Goal: Transaction & Acquisition: Purchase product/service

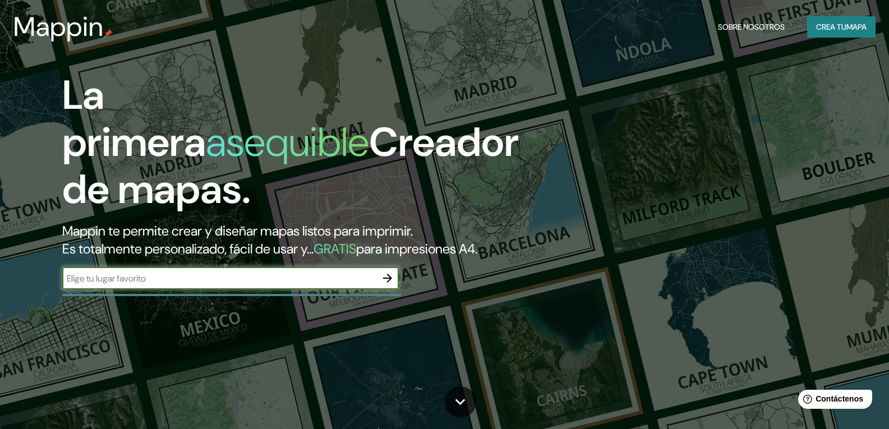
click at [209, 285] on input "text" at bounding box center [219, 278] width 314 height 13
type input "[GEOGRAPHIC_DATA]"
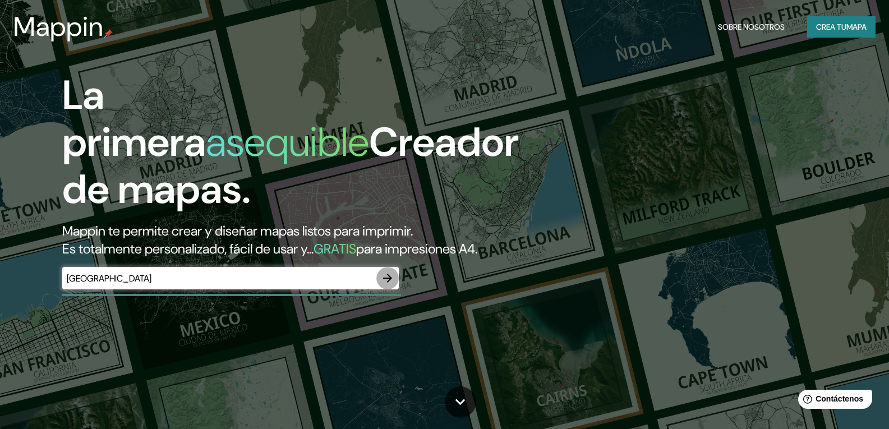
click at [394, 285] on icon "button" at bounding box center [387, 277] width 13 height 13
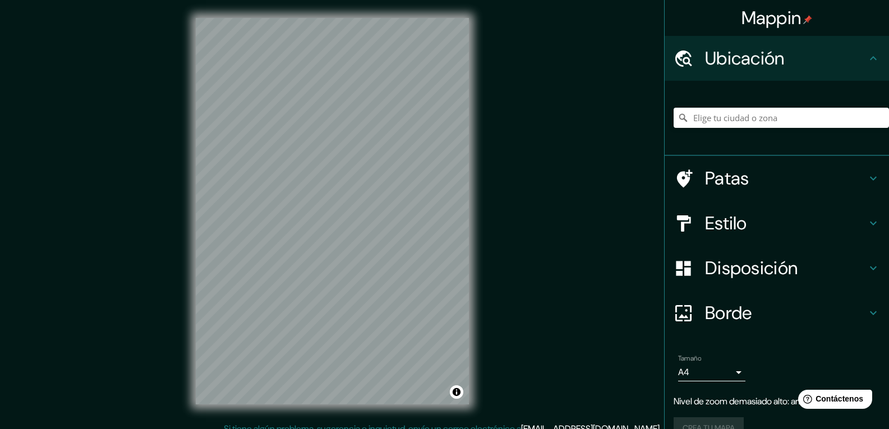
click at [524, 142] on div "Mappin Ubicación Patas Estilo Disposición Borde Elige un borde. Consejo : puede…" at bounding box center [444, 220] width 889 height 440
click at [859, 188] on div "Patas" at bounding box center [776, 178] width 224 height 45
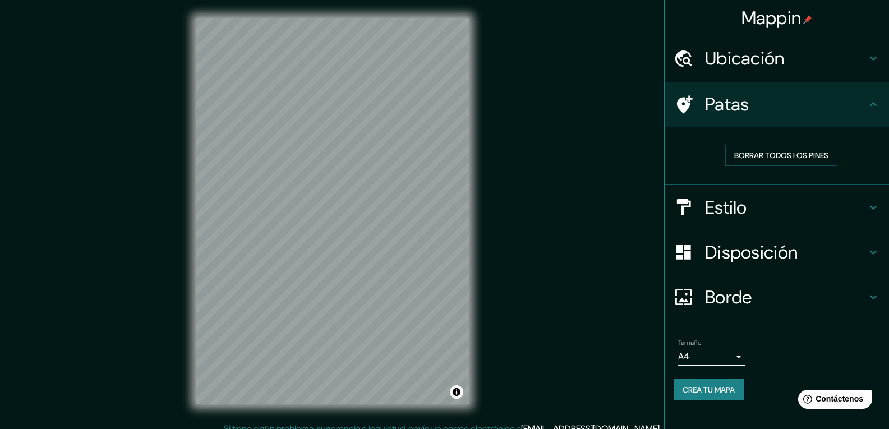
click at [839, 211] on h4 "Estilo" at bounding box center [785, 207] width 161 height 22
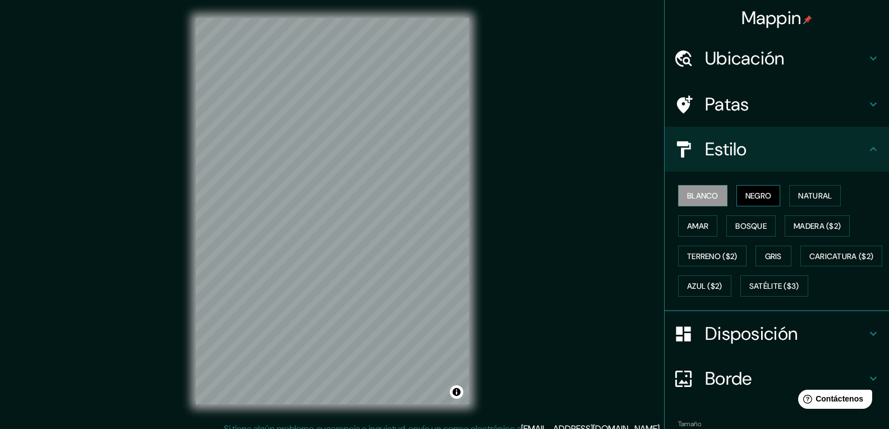
click at [742, 206] on button "Negro" at bounding box center [758, 195] width 44 height 21
click at [810, 234] on button "Madera ($2)" at bounding box center [816, 225] width 65 height 21
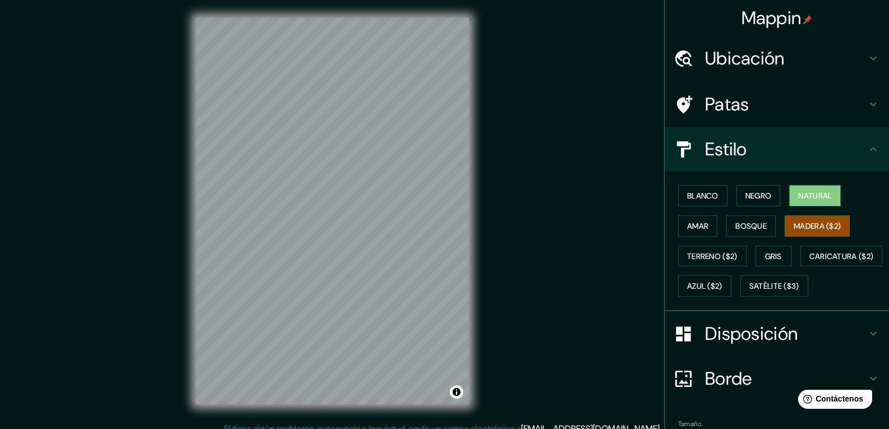
click at [801, 192] on font "Natural" at bounding box center [815, 196] width 34 height 10
click at [691, 231] on font "Amar" at bounding box center [697, 226] width 21 height 15
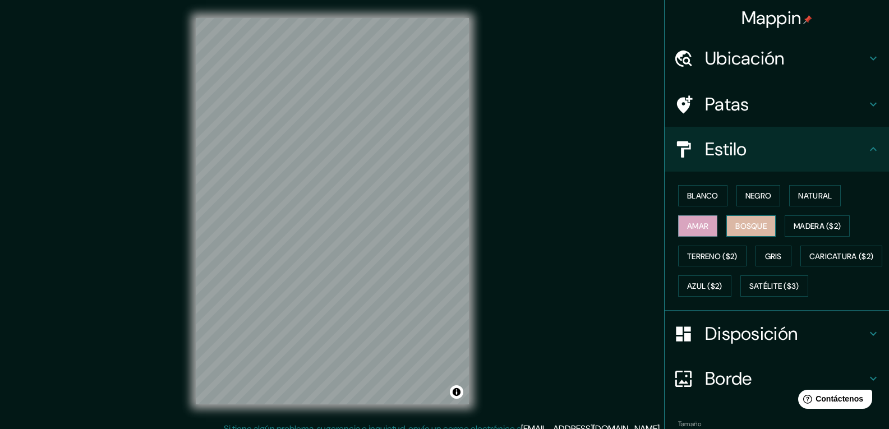
click at [746, 230] on font "Bosque" at bounding box center [750, 226] width 31 height 10
click at [765, 257] on font "Gris" at bounding box center [773, 256] width 17 height 10
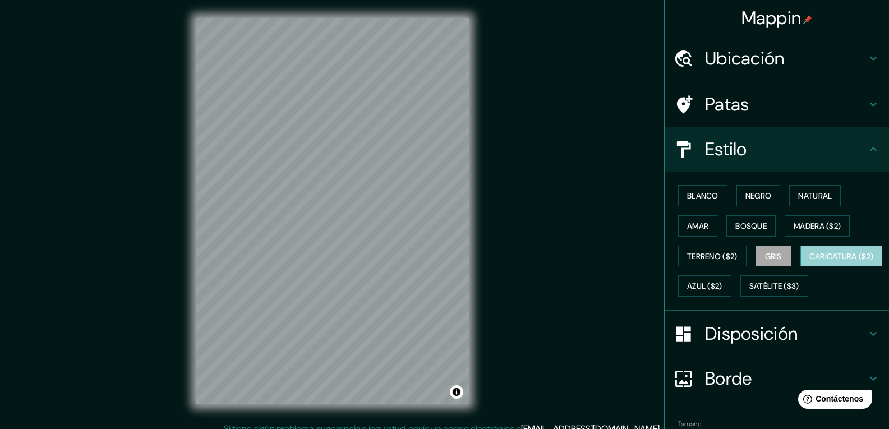
click at [809, 263] on font "Caricatura ($2)" at bounding box center [841, 256] width 64 height 15
click at [722, 286] on font "Azul ($2)" at bounding box center [704, 286] width 35 height 10
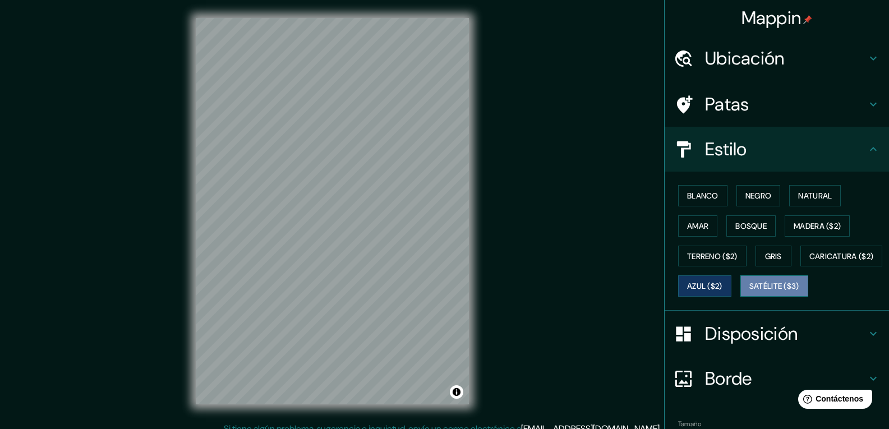
click at [740, 297] on button "Satélite ($3)" at bounding box center [774, 285] width 68 height 21
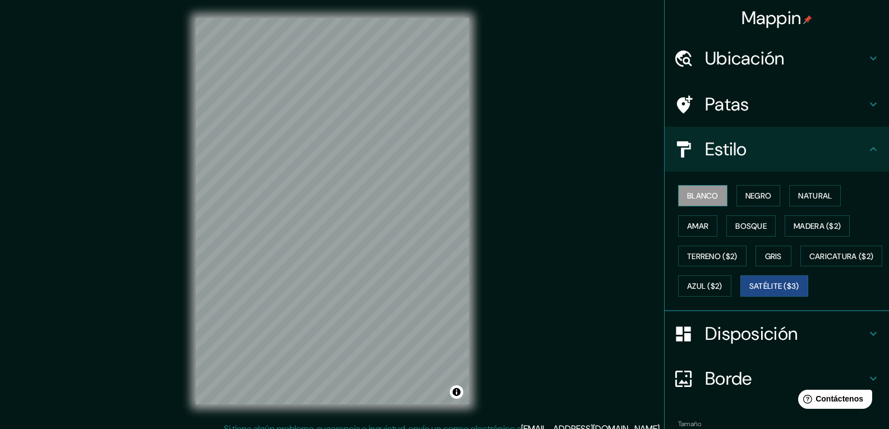
click at [678, 193] on button "Blanco" at bounding box center [702, 195] width 49 height 21
click at [747, 192] on font "Negro" at bounding box center [758, 196] width 26 height 10
click at [687, 200] on font "Blanco" at bounding box center [702, 196] width 31 height 10
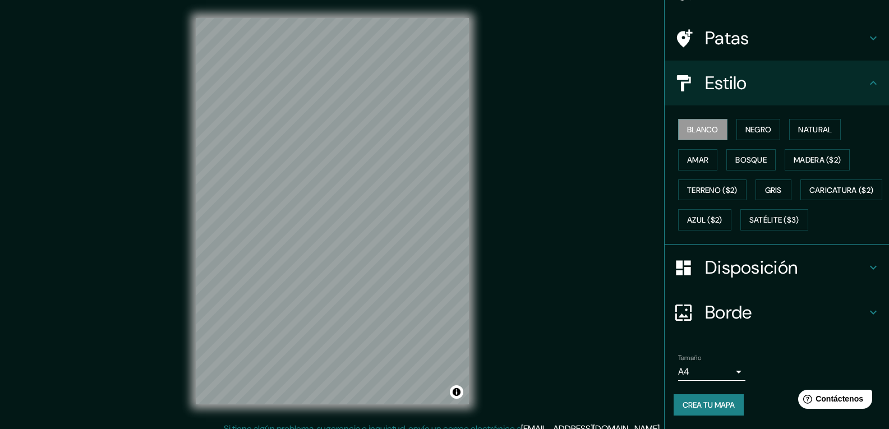
click at [804, 267] on h4 "Disposición" at bounding box center [785, 267] width 161 height 22
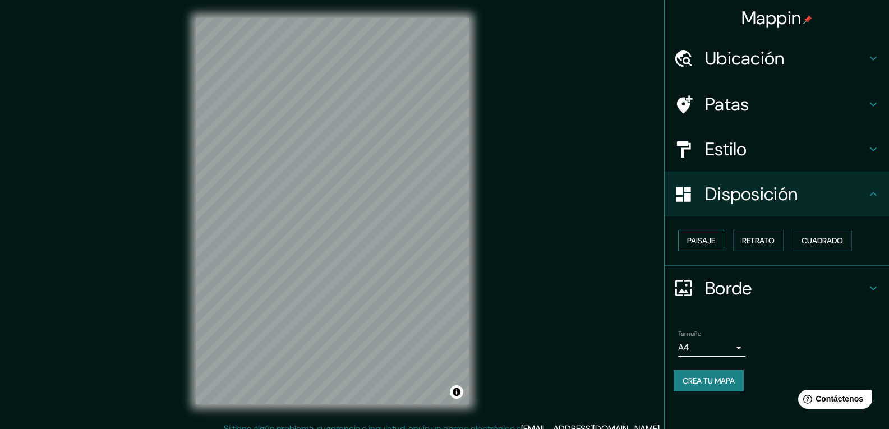
click at [697, 243] on font "Paisaje" at bounding box center [701, 240] width 28 height 10
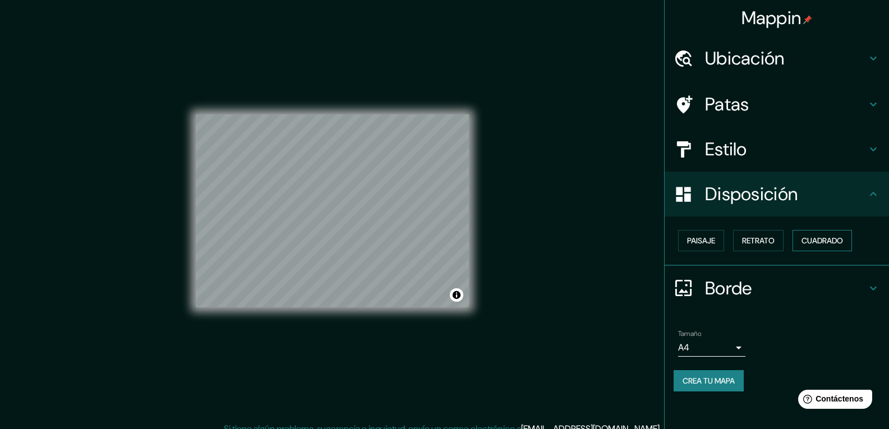
click at [795, 244] on button "Cuadrado" at bounding box center [821, 240] width 59 height 21
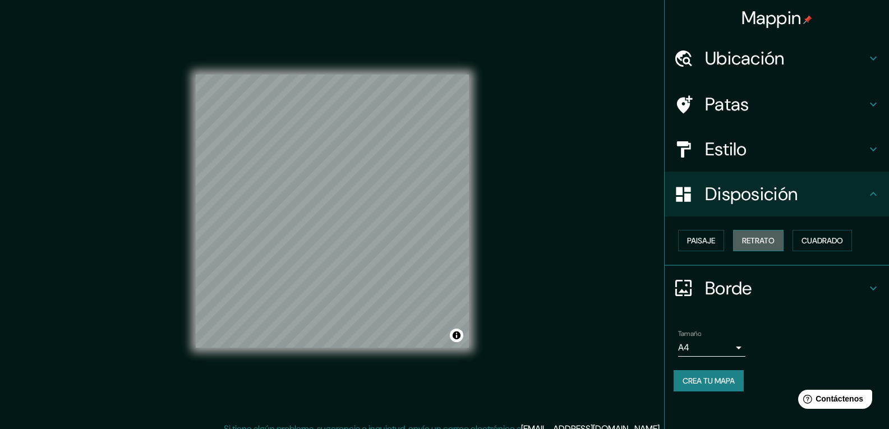
click at [745, 240] on font "Retrato" at bounding box center [758, 240] width 33 height 10
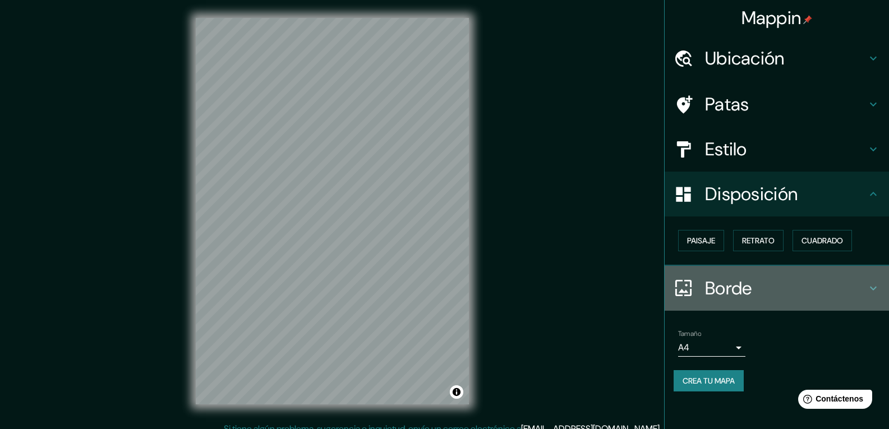
click at [762, 288] on h4 "Borde" at bounding box center [785, 288] width 161 height 22
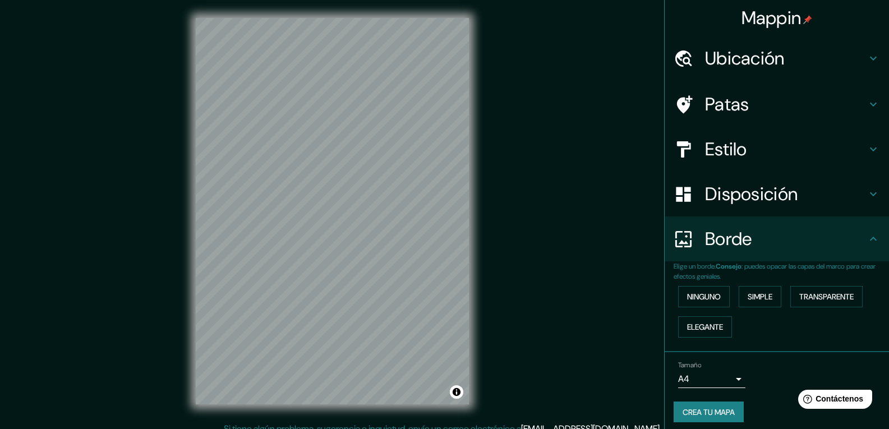
click at [798, 157] on h4 "Estilo" at bounding box center [785, 149] width 161 height 22
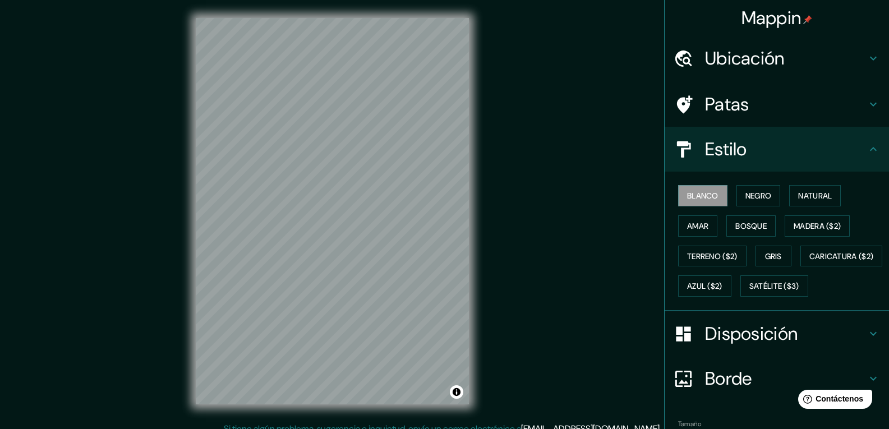
click at [765, 93] on h4 "Patas" at bounding box center [785, 104] width 161 height 22
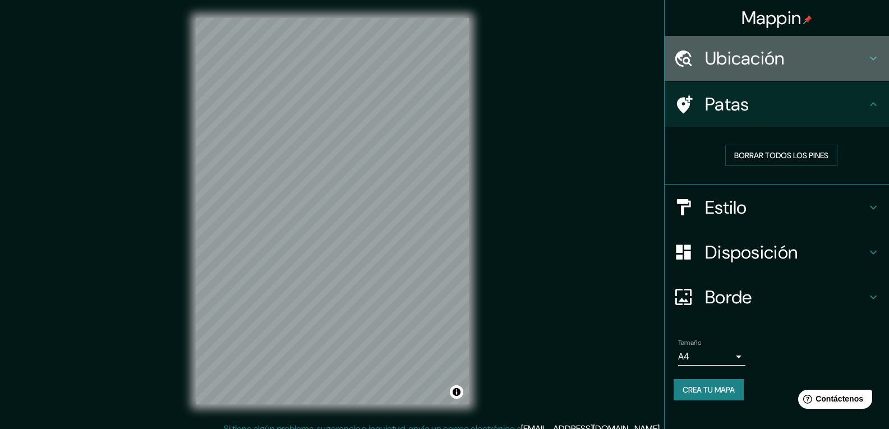
click at [806, 58] on h4 "Ubicación" at bounding box center [785, 58] width 161 height 22
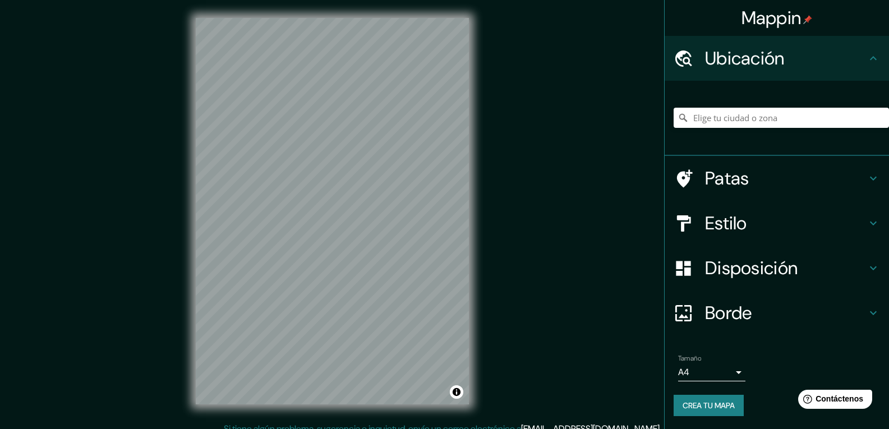
click at [806, 58] on h4 "Ubicación" at bounding box center [785, 58] width 161 height 22
click at [852, 64] on h4 "Ubicación" at bounding box center [785, 58] width 161 height 22
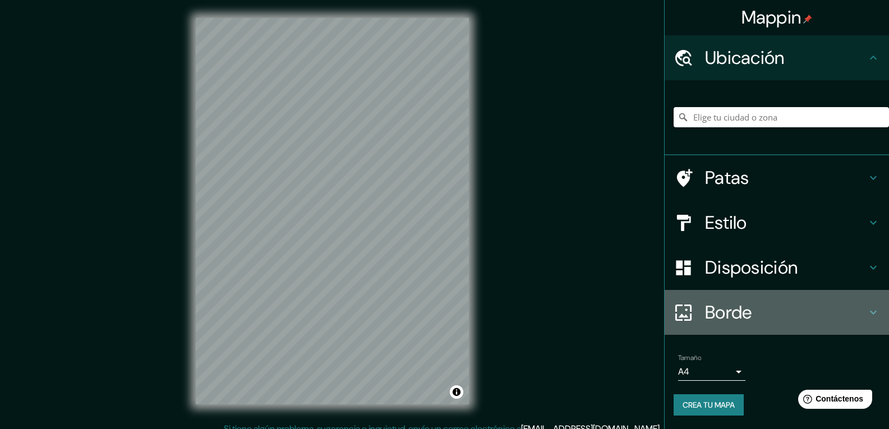
click at [811, 307] on h4 "Borde" at bounding box center [785, 312] width 161 height 22
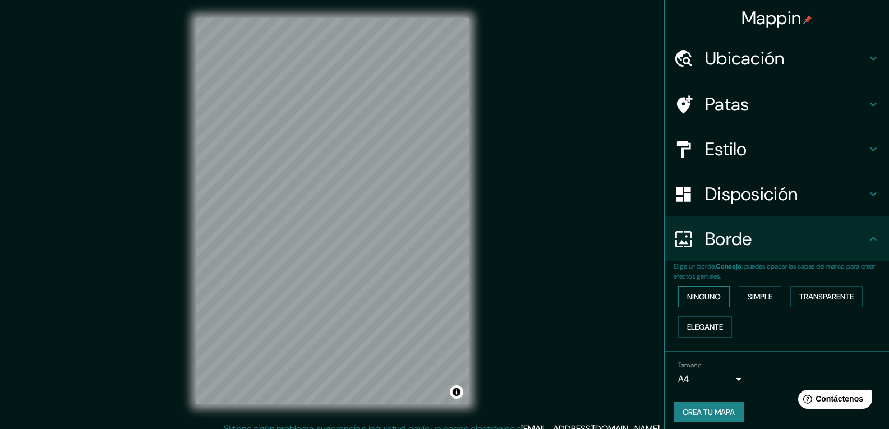
click at [703, 304] on button "Ninguno" at bounding box center [704, 296] width 52 height 21
click at [774, 292] on button "Simple" at bounding box center [759, 296] width 43 height 21
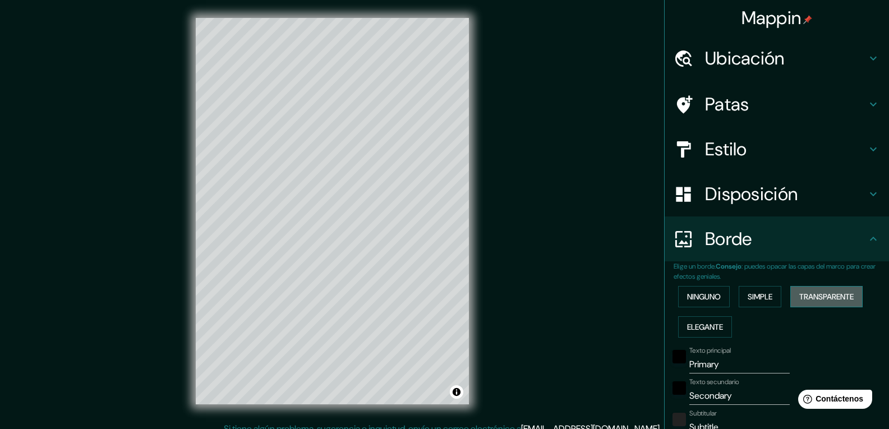
click at [831, 299] on font "Transparente" at bounding box center [826, 297] width 54 height 10
click at [717, 323] on font "Elegante" at bounding box center [705, 327] width 36 height 10
click at [707, 295] on font "Ninguno" at bounding box center [704, 297] width 34 height 10
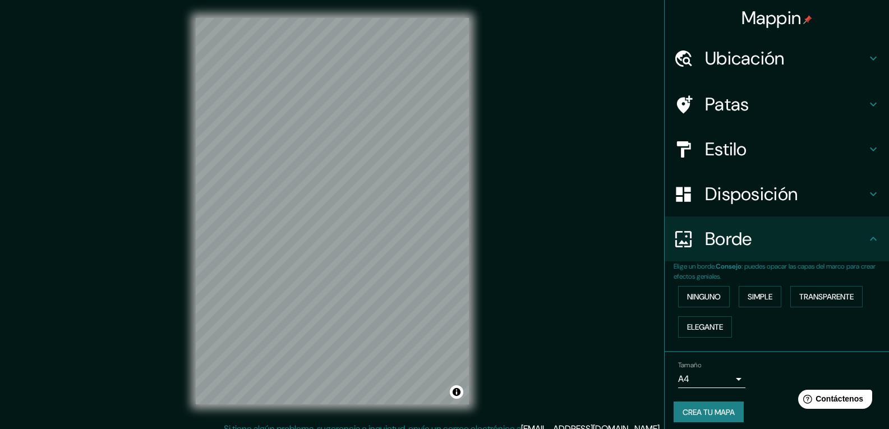
scroll to position [7, 0]
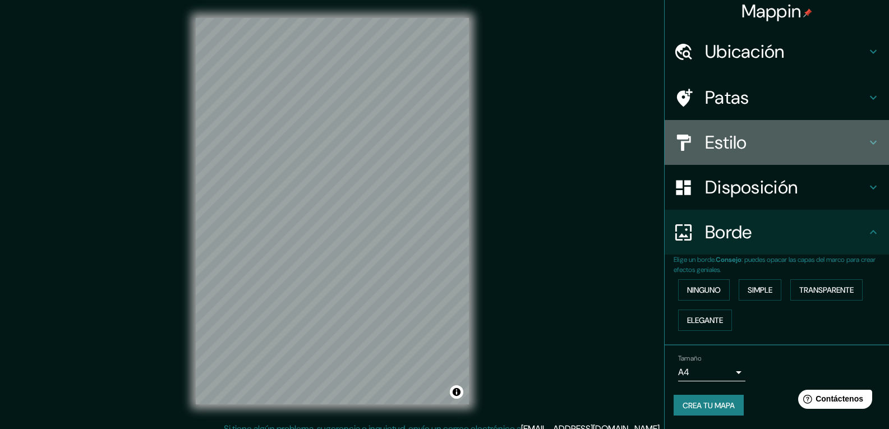
click at [746, 150] on h4 "Estilo" at bounding box center [785, 142] width 161 height 22
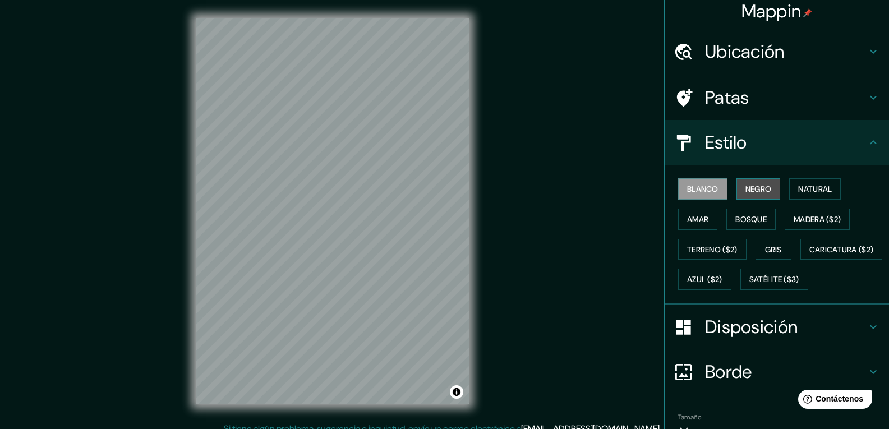
click at [756, 192] on font "Negro" at bounding box center [758, 189] width 26 height 10
click at [792, 193] on button "Natural" at bounding box center [815, 188] width 52 height 21
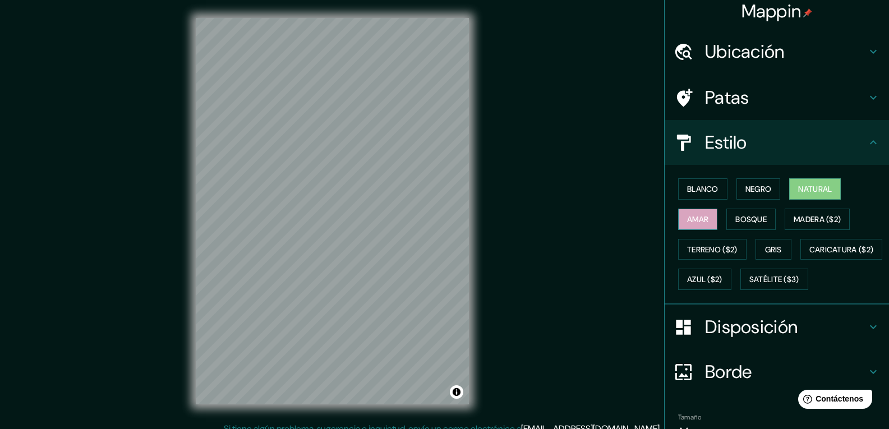
click at [678, 228] on button "Amar" at bounding box center [697, 219] width 39 height 21
click at [744, 220] on font "Bosque" at bounding box center [750, 219] width 31 height 10
click at [687, 221] on font "Amar" at bounding box center [697, 219] width 21 height 10
click at [711, 188] on font "Blanco" at bounding box center [702, 189] width 31 height 10
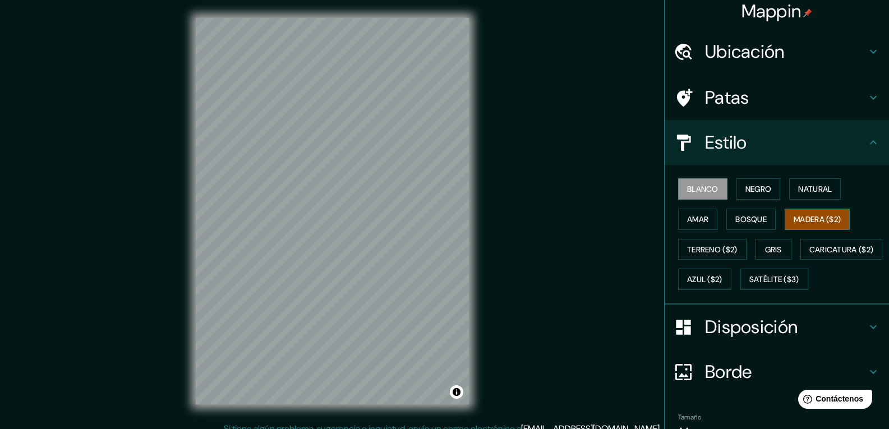
click at [817, 216] on font "Madera ($2)" at bounding box center [816, 219] width 47 height 10
click at [687, 250] on font "Terreno ($2)" at bounding box center [712, 249] width 50 height 10
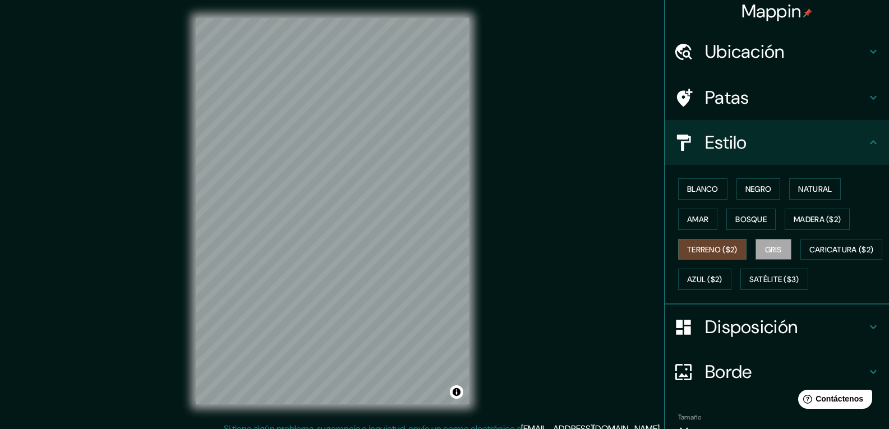
click at [773, 249] on font "Gris" at bounding box center [773, 249] width 17 height 10
click at [709, 248] on font "Terreno ($2)" at bounding box center [712, 249] width 50 height 10
click at [775, 253] on font "Gris" at bounding box center [773, 249] width 17 height 10
click at [815, 219] on font "Madera ($2)" at bounding box center [816, 219] width 47 height 10
click at [708, 249] on font "Terreno ($2)" at bounding box center [712, 249] width 50 height 10
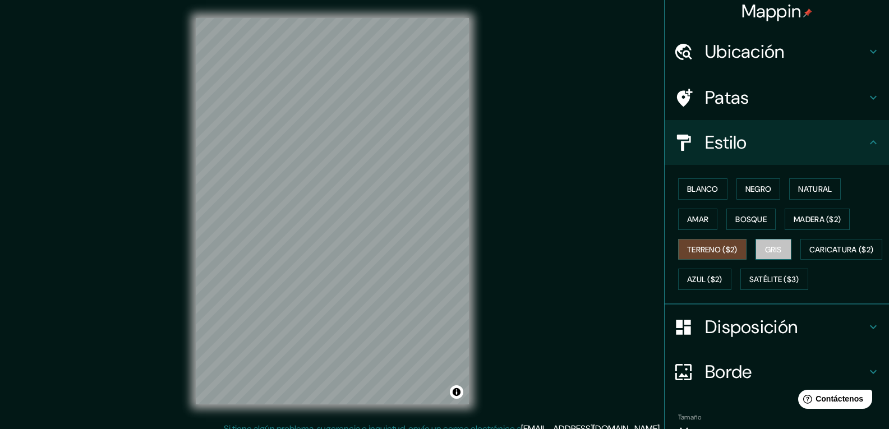
click at [771, 247] on font "Gris" at bounding box center [773, 249] width 17 height 10
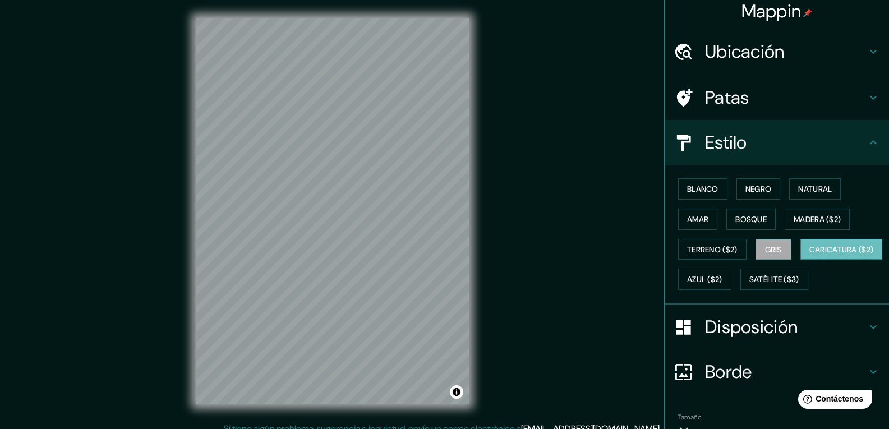
click at [809, 255] on font "Caricatura ($2)" at bounding box center [841, 249] width 64 height 10
click at [722, 279] on font "Azul ($2)" at bounding box center [704, 280] width 35 height 10
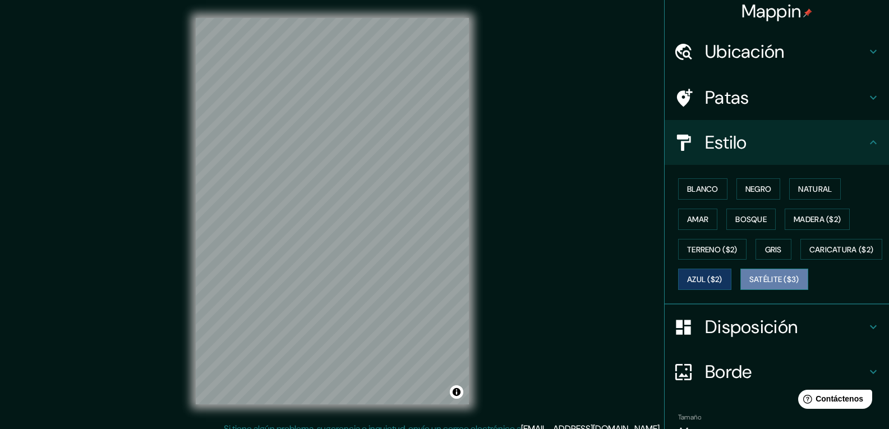
click at [749, 285] on font "Satélite ($3)" at bounding box center [774, 280] width 50 height 10
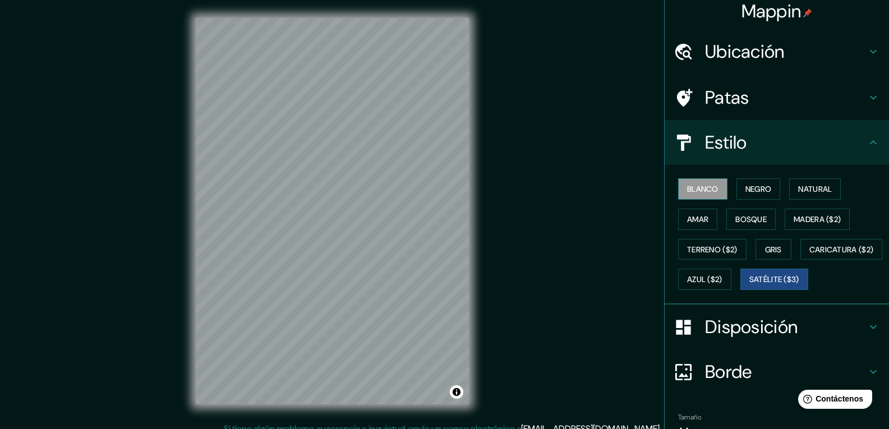
drag, startPoint x: 693, startPoint y: 189, endPoint x: 700, endPoint y: 187, distance: 7.6
click at [693, 189] on font "Blanco" at bounding box center [702, 189] width 31 height 10
click at [750, 184] on font "Negro" at bounding box center [758, 189] width 26 height 10
click at [709, 189] on font "Blanco" at bounding box center [702, 189] width 31 height 10
